Goal: Task Accomplishment & Management: Complete application form

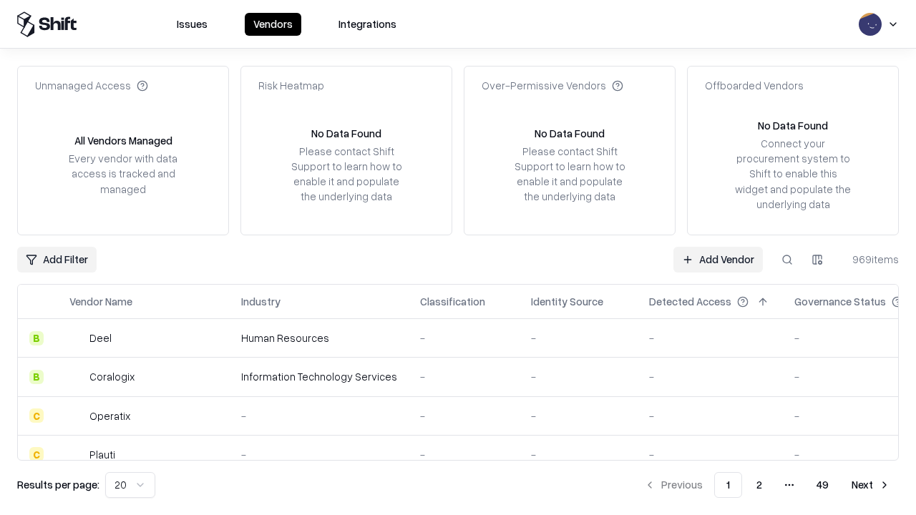
click at [718, 259] on link "Add Vendor" at bounding box center [717, 260] width 89 height 26
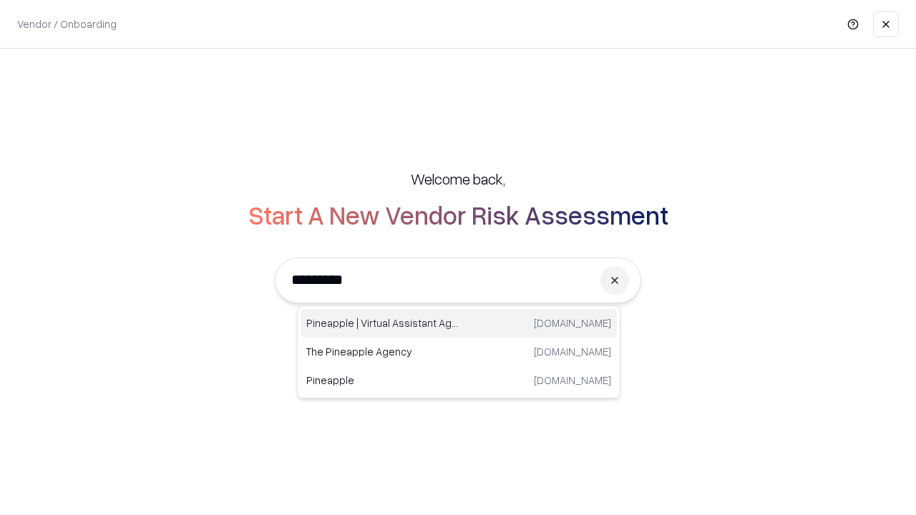
click at [459, 323] on div "Pineapple | Virtual Assistant Agency [DOMAIN_NAME]" at bounding box center [459, 323] width 316 height 29
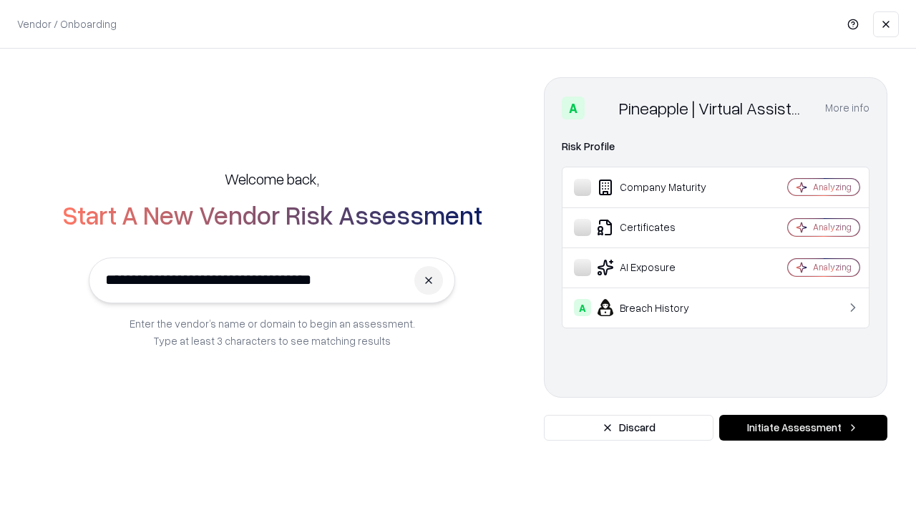
type input "**********"
click at [803, 428] on button "Initiate Assessment" at bounding box center [803, 428] width 168 height 26
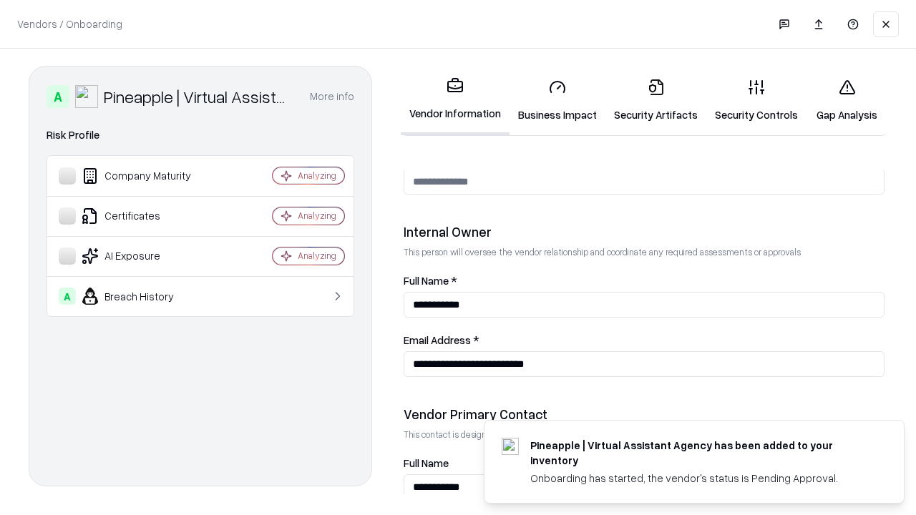
scroll to position [741, 0]
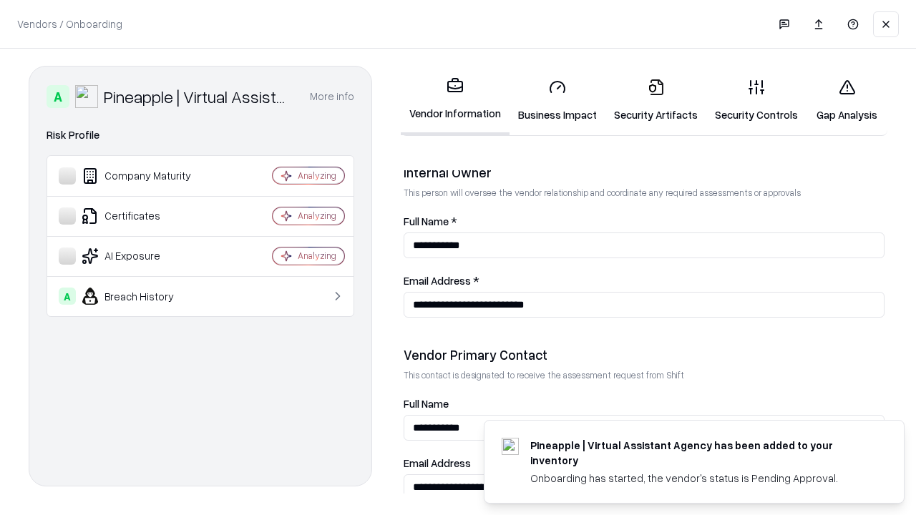
click at [557, 100] on link "Business Impact" at bounding box center [557, 100] width 96 height 67
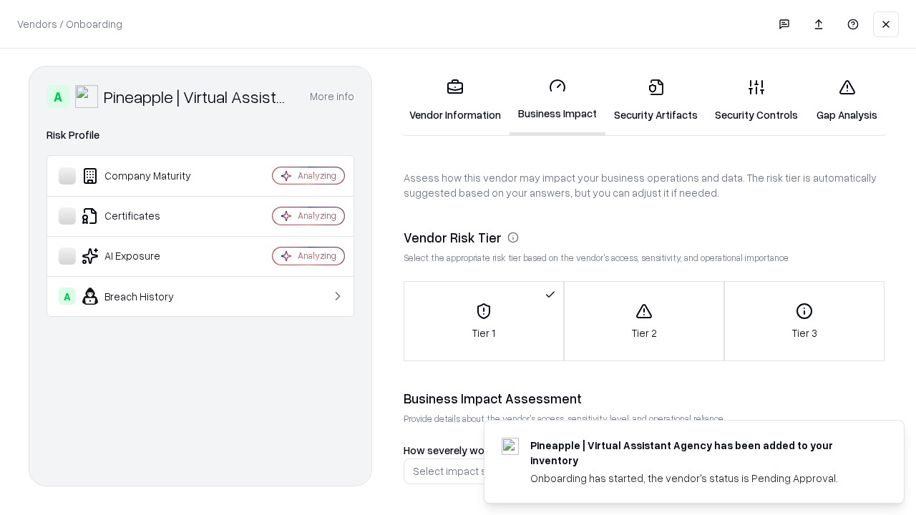
click at [655, 100] on link "Security Artifacts" at bounding box center [655, 100] width 101 height 67
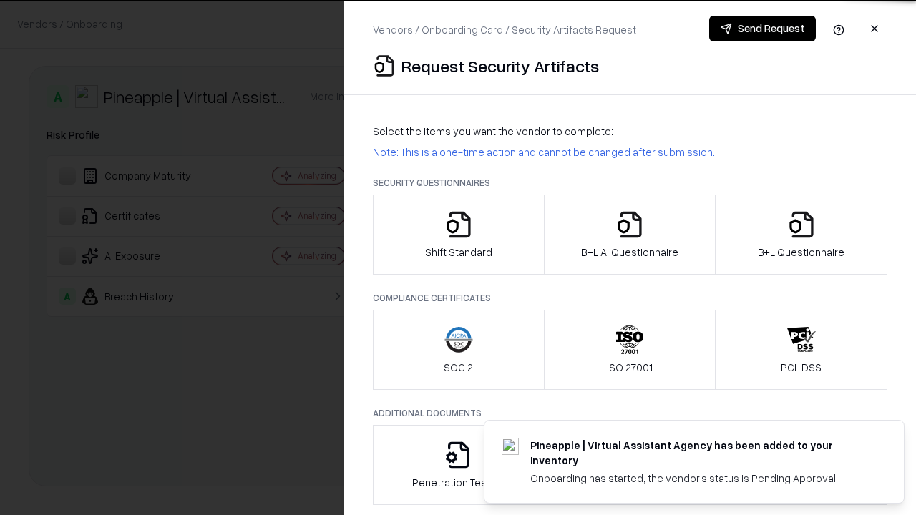
click at [458, 235] on icon "button" at bounding box center [458, 224] width 29 height 29
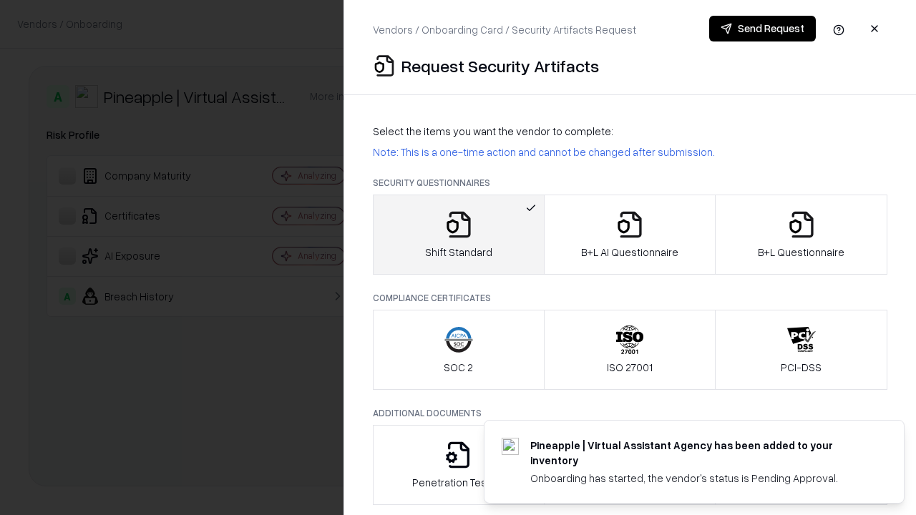
click at [762, 29] on button "Send Request" at bounding box center [762, 29] width 107 height 26
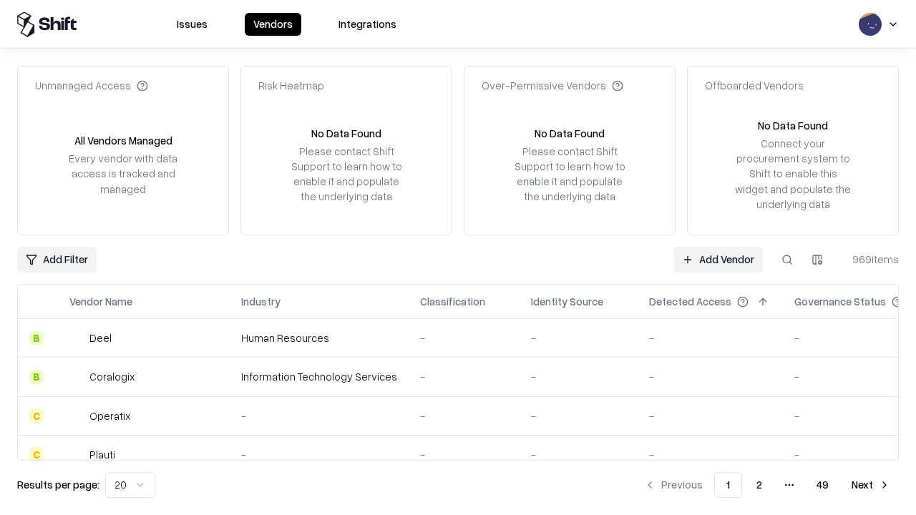
click at [787, 259] on button at bounding box center [787, 260] width 26 height 26
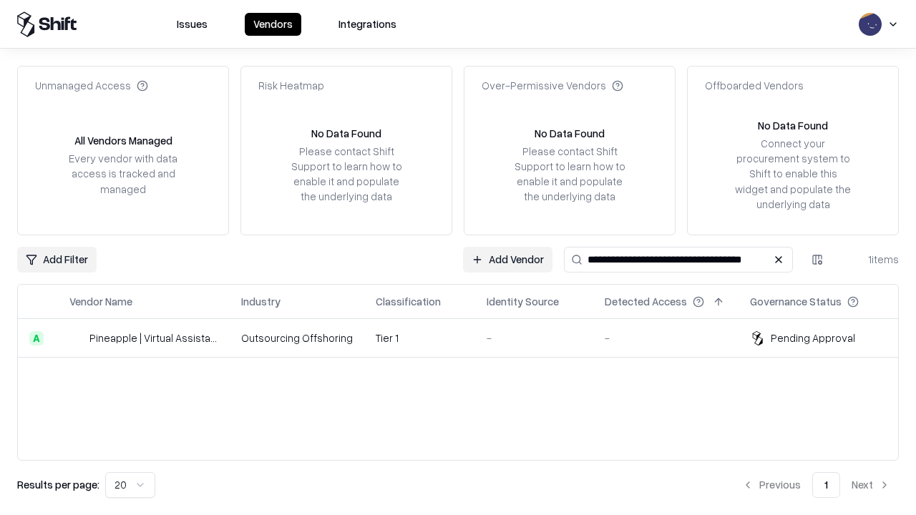
type input "**********"
click at [467, 338] on td "Tier 1" at bounding box center [419, 338] width 111 height 39
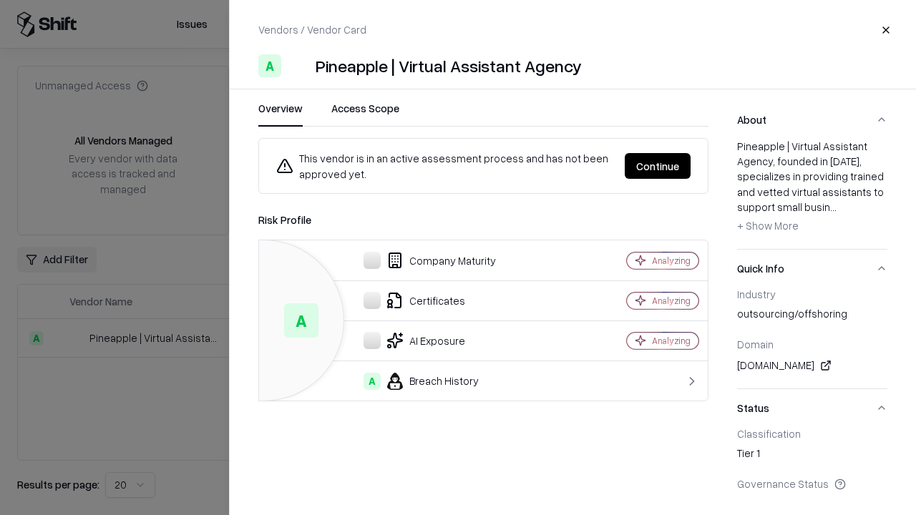
click at [658, 166] on button "Continue" at bounding box center [658, 166] width 66 height 26
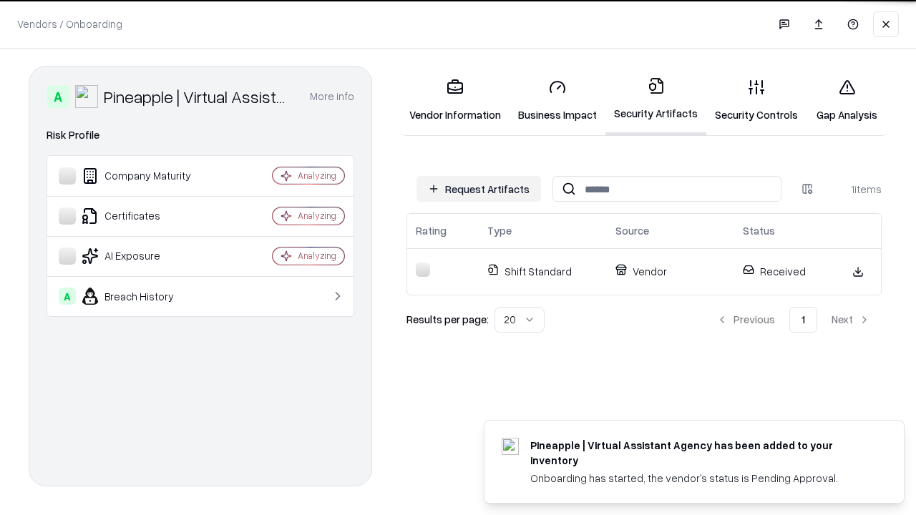
click at [847, 100] on link "Gap Analysis" at bounding box center [846, 100] width 81 height 67
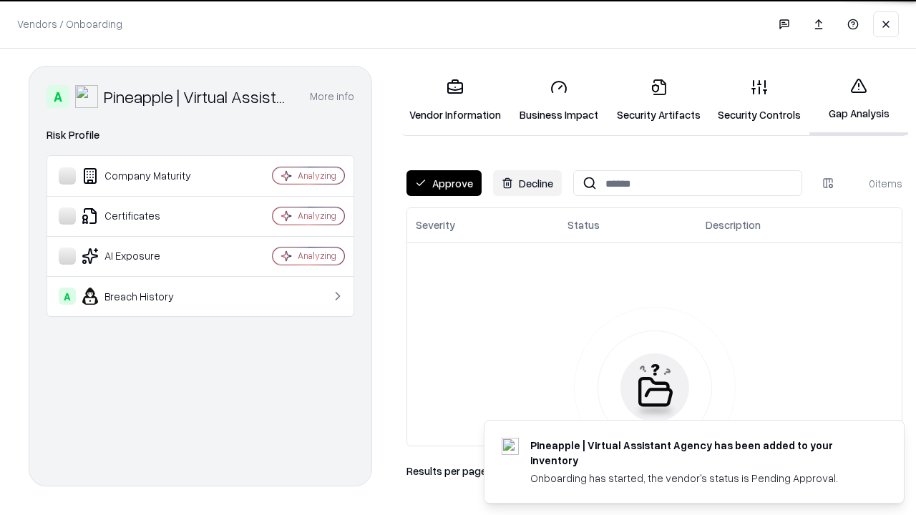
click at [444, 183] on button "Approve" at bounding box center [443, 183] width 75 height 26
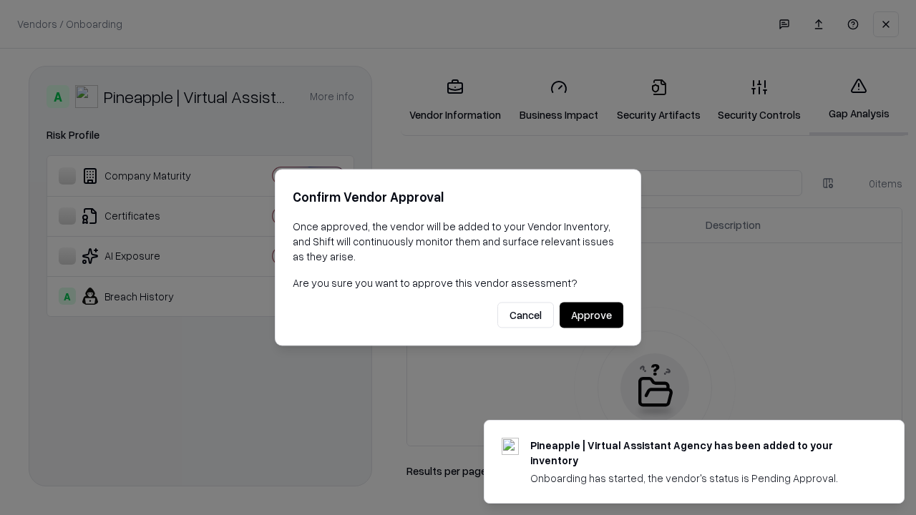
click at [591, 315] on button "Approve" at bounding box center [592, 316] width 64 height 26
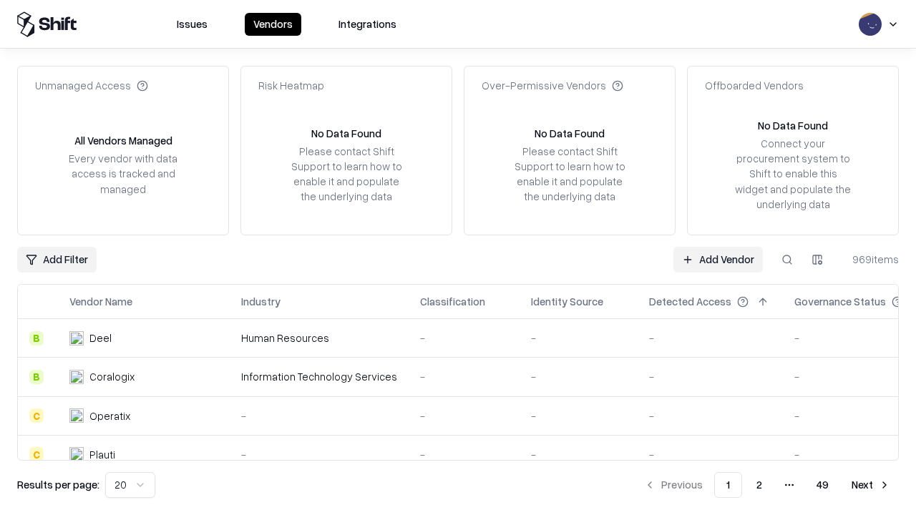
type input "**********"
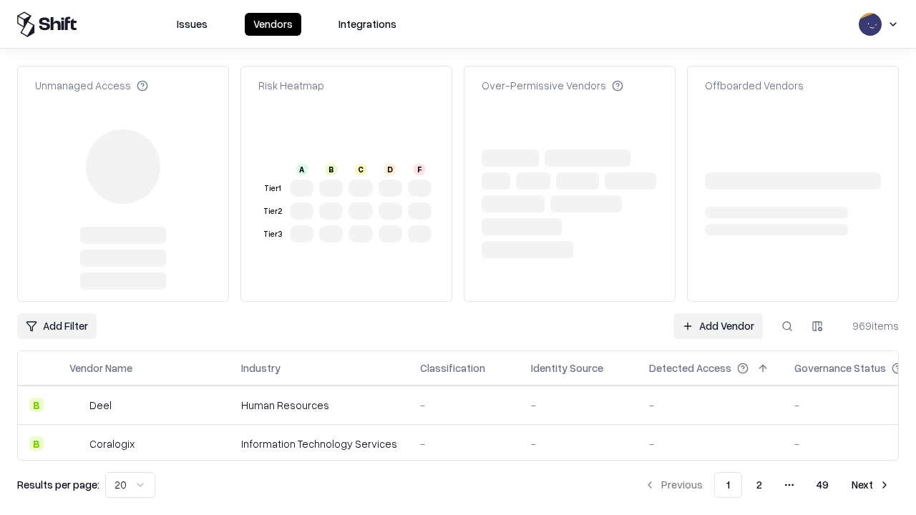
click at [718, 313] on link "Add Vendor" at bounding box center [717, 326] width 89 height 26
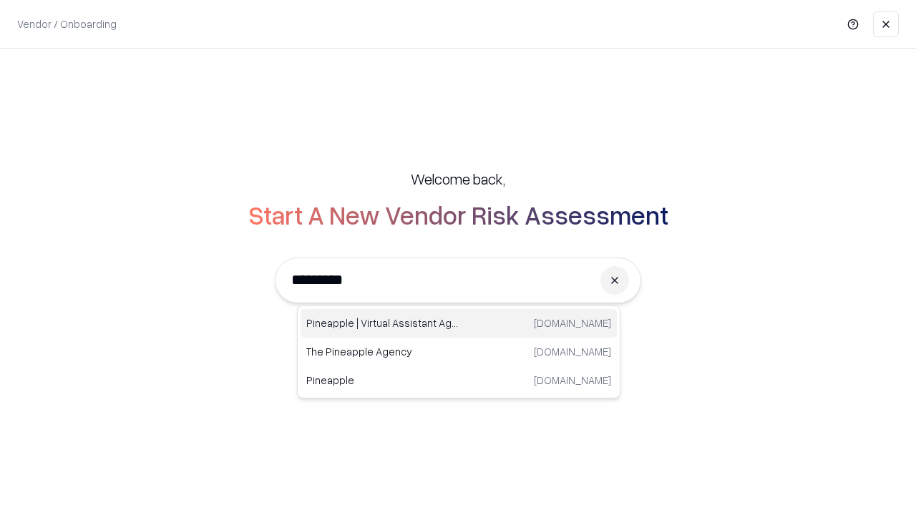
click at [459, 323] on div "Pineapple | Virtual Assistant Agency [DOMAIN_NAME]" at bounding box center [459, 323] width 316 height 29
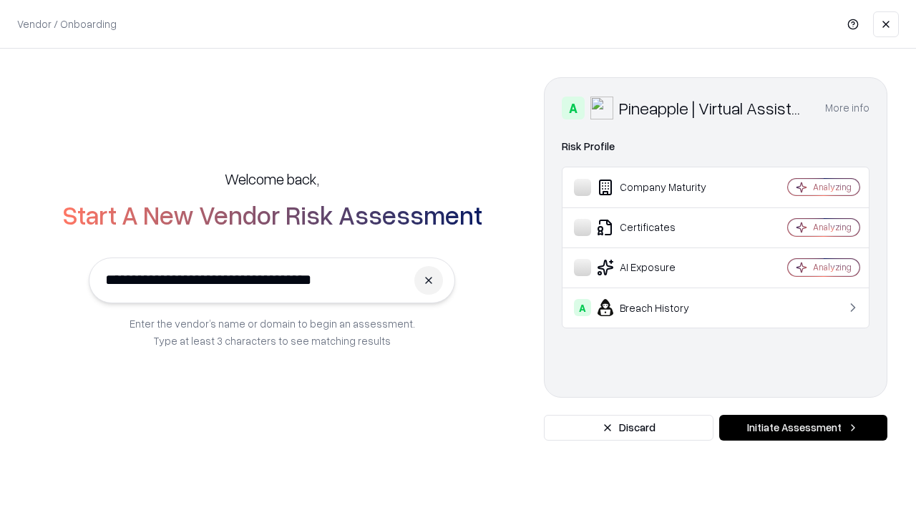
type input "**********"
click at [803, 428] on button "Initiate Assessment" at bounding box center [803, 428] width 168 height 26
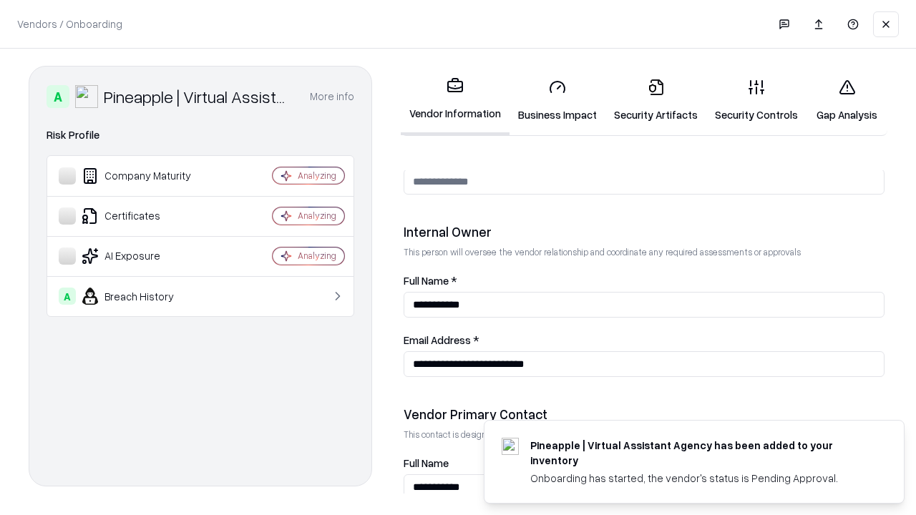
scroll to position [741, 0]
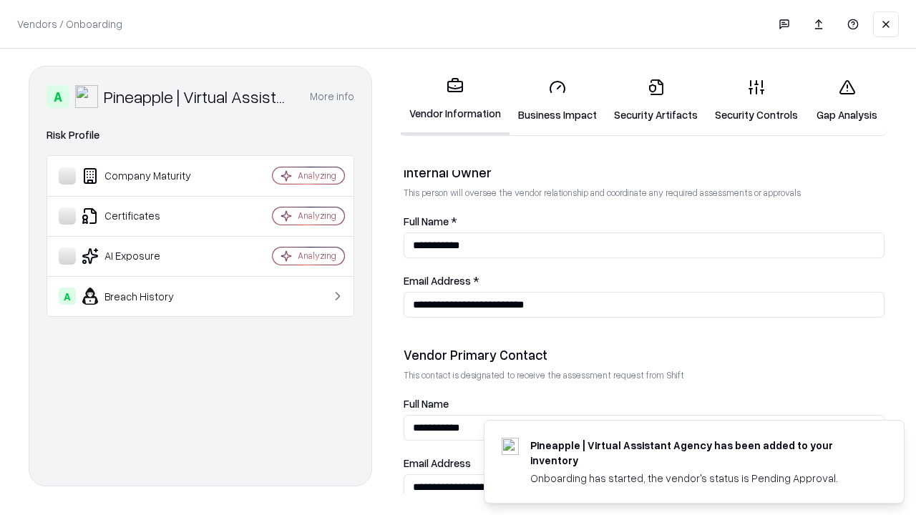
click at [847, 100] on link "Gap Analysis" at bounding box center [846, 100] width 81 height 67
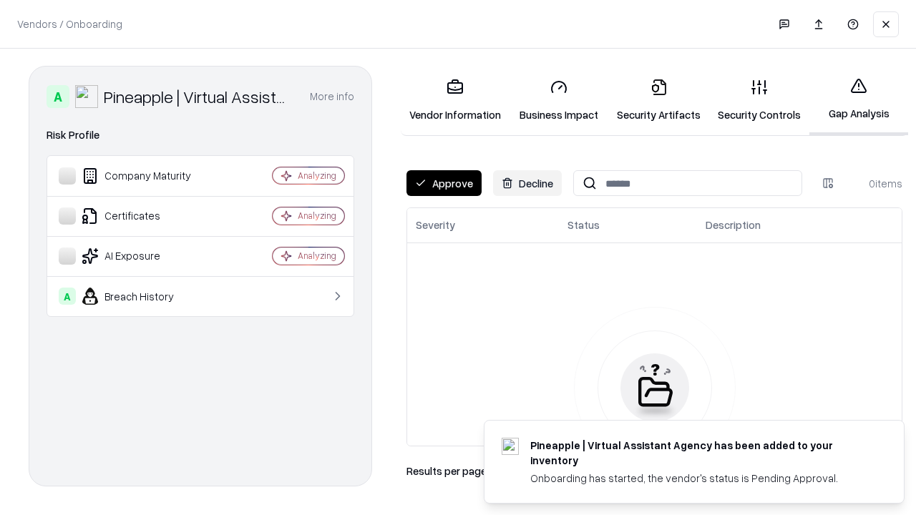
click at [444, 183] on button "Approve" at bounding box center [443, 183] width 75 height 26
